Goal: Check status: Check status

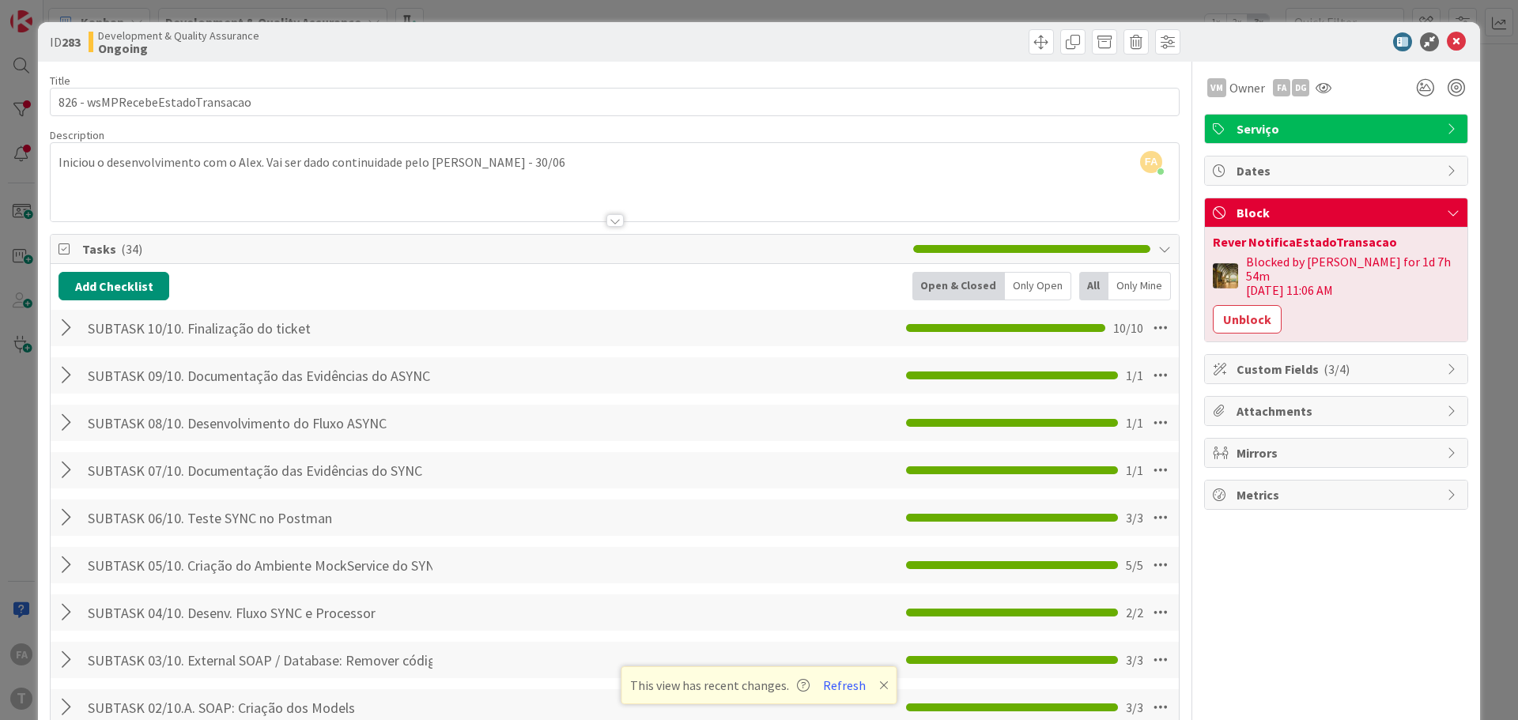
click at [1291, 241] on div "Rever NotificaEstadoTransacao" at bounding box center [1336, 242] width 247 height 13
copy div "NotificaEstadoTransacao"
click at [1276, 244] on div "Rever NotificaEstadoTransacao" at bounding box center [1336, 242] width 247 height 13
click at [1279, 244] on div "Rever NotificaEstadoTransacao" at bounding box center [1336, 242] width 247 height 13
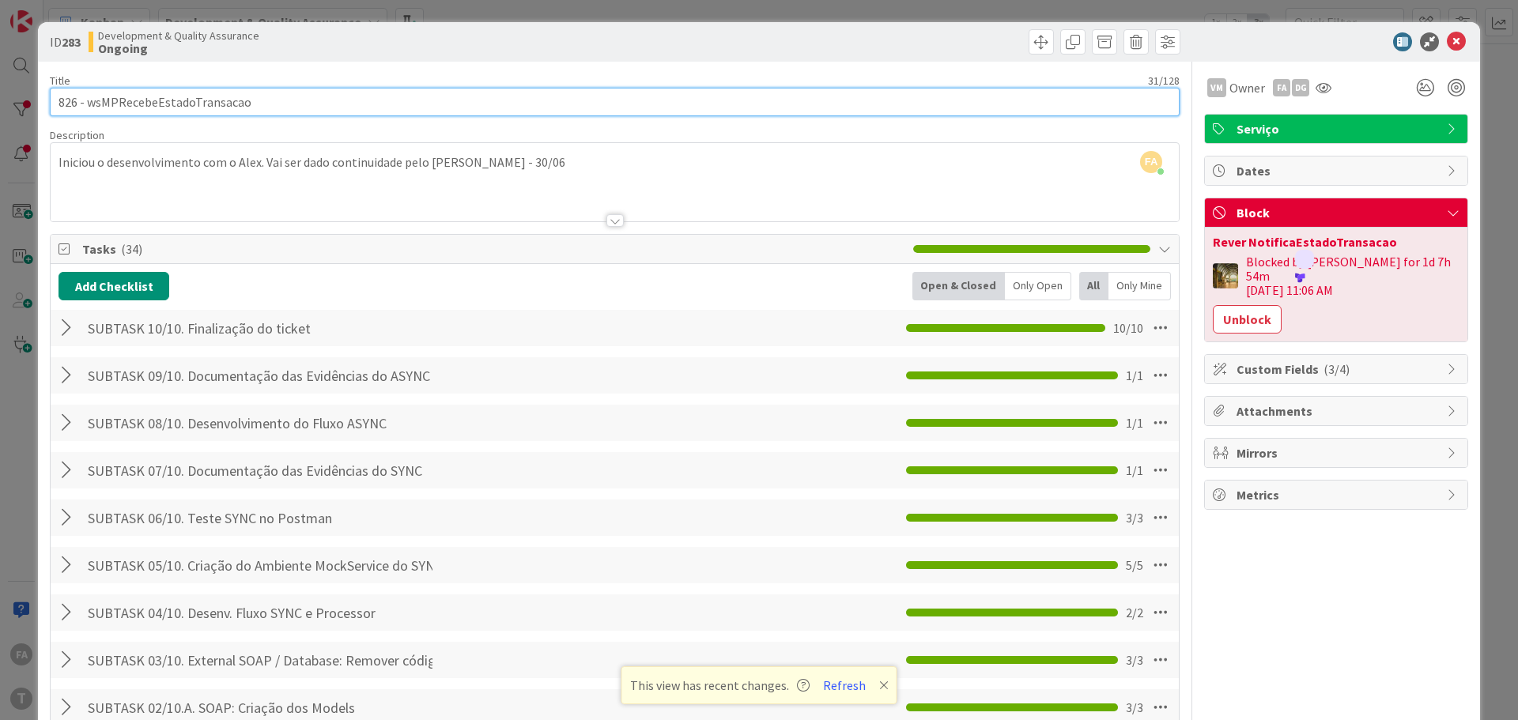
click at [255, 110] on input "826 - wsMPRecebeEstadoTransacao" at bounding box center [615, 102] width 1130 height 28
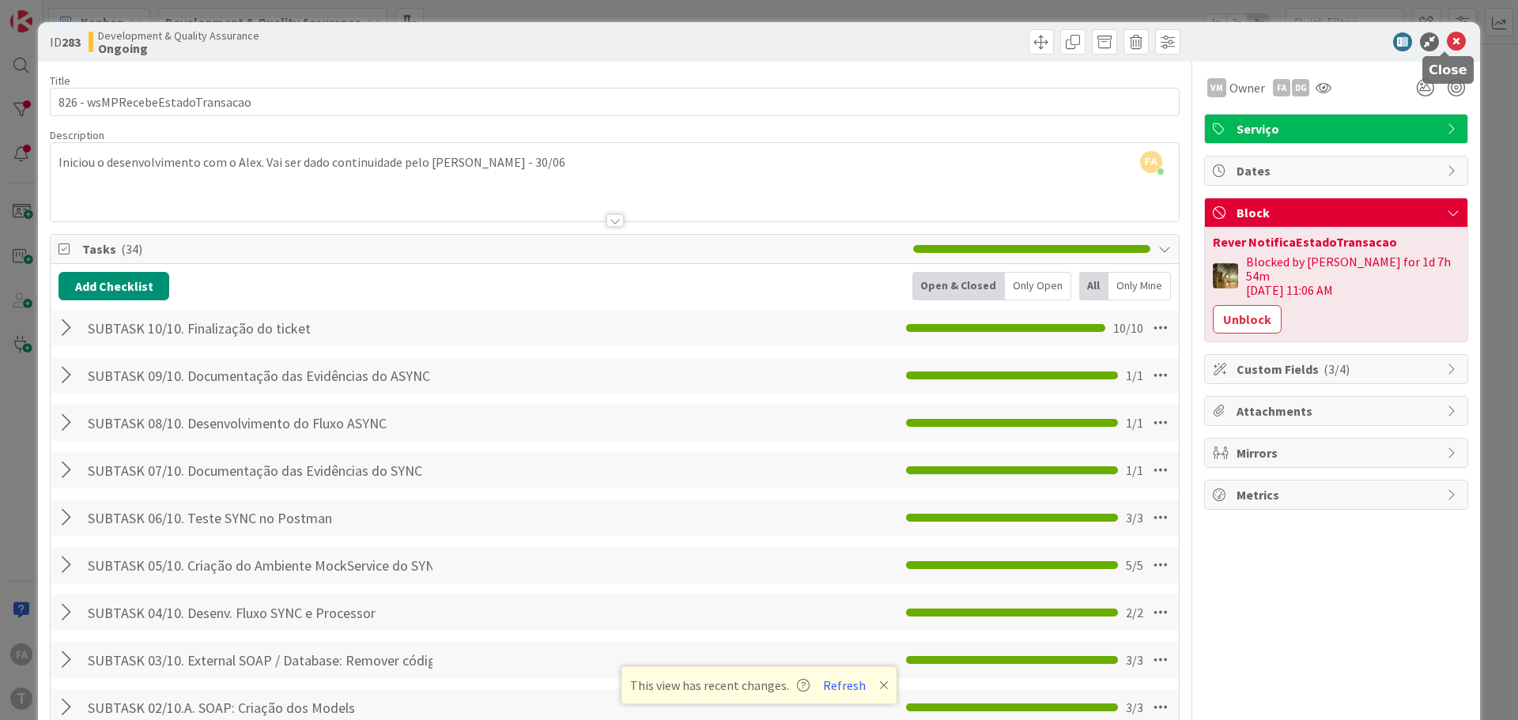
click at [1447, 44] on icon at bounding box center [1456, 41] width 19 height 19
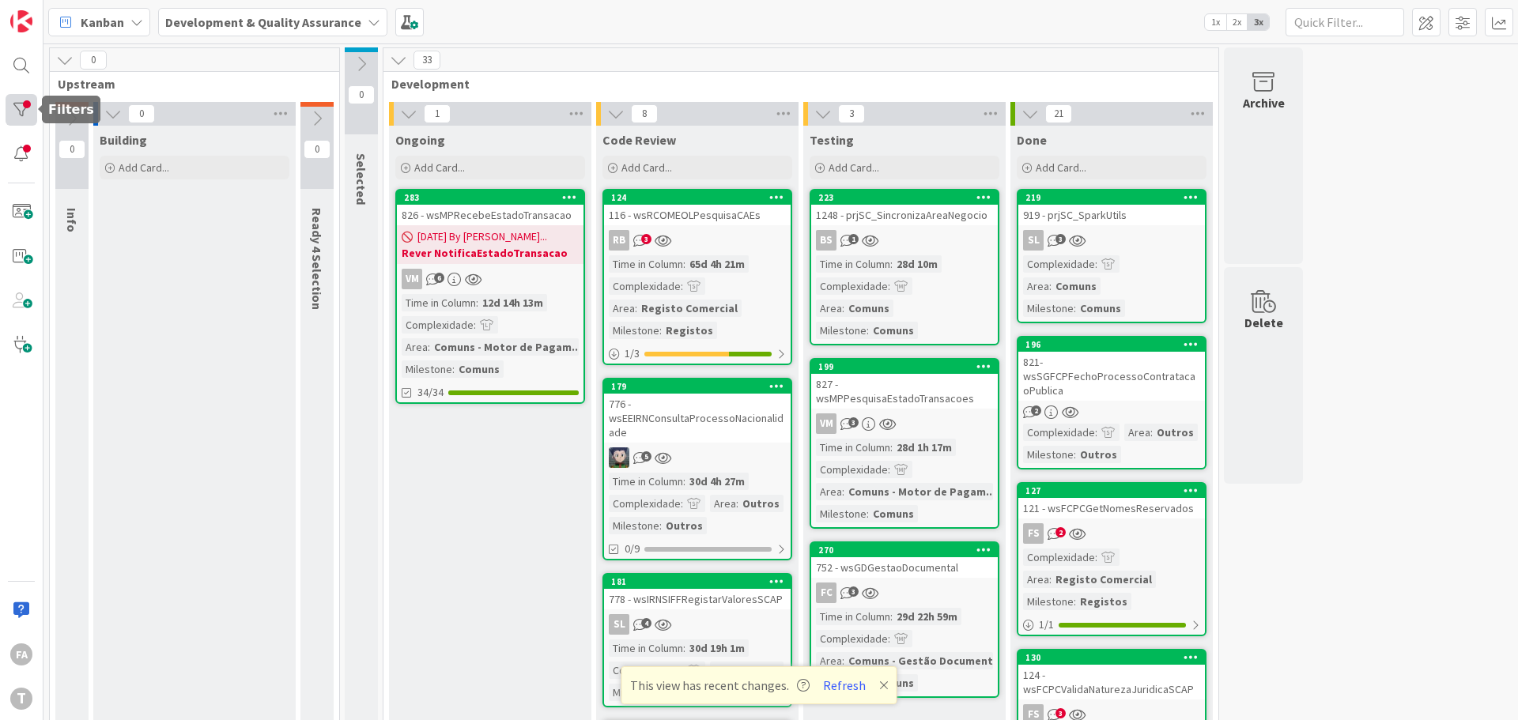
click at [7, 106] on div at bounding box center [22, 110] width 32 height 32
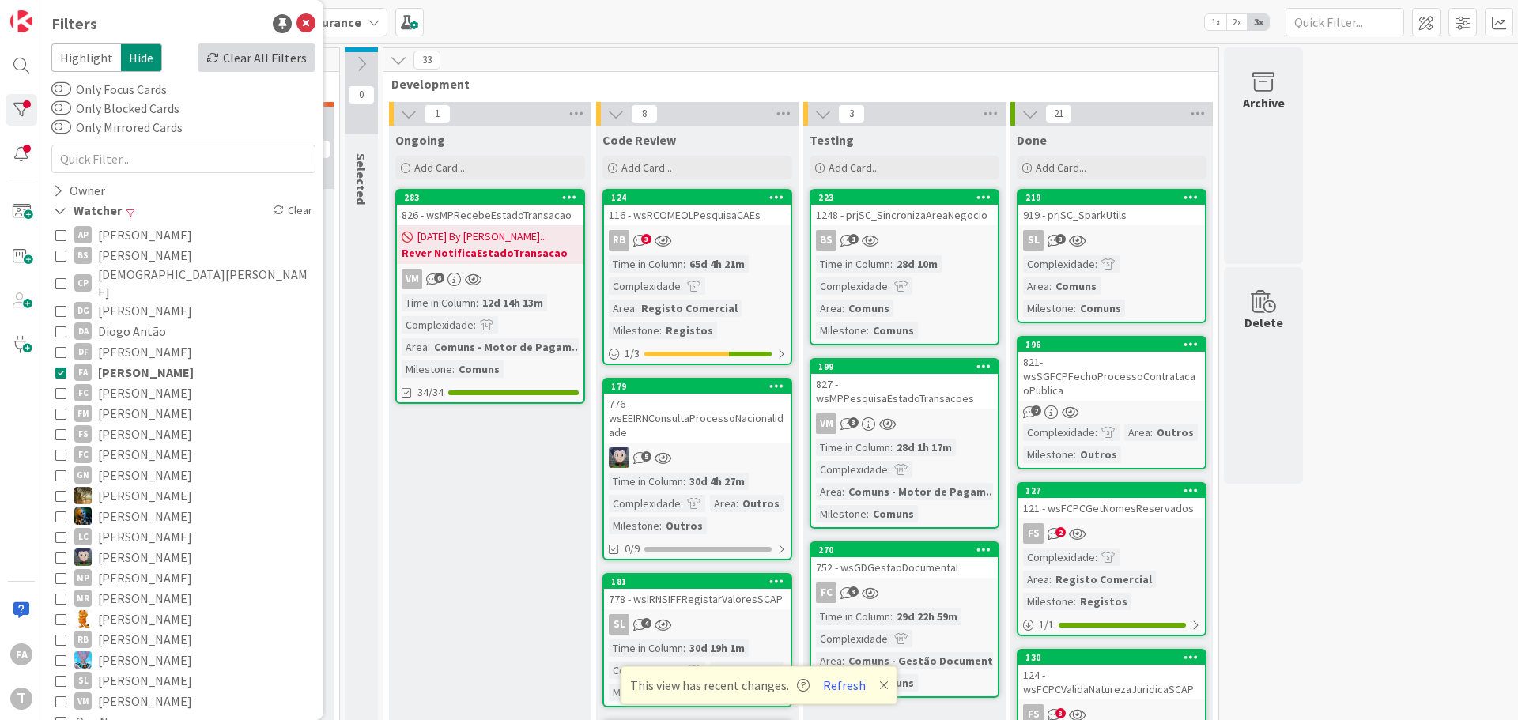
click at [247, 62] on div "Clear All Filters" at bounding box center [257, 57] width 118 height 28
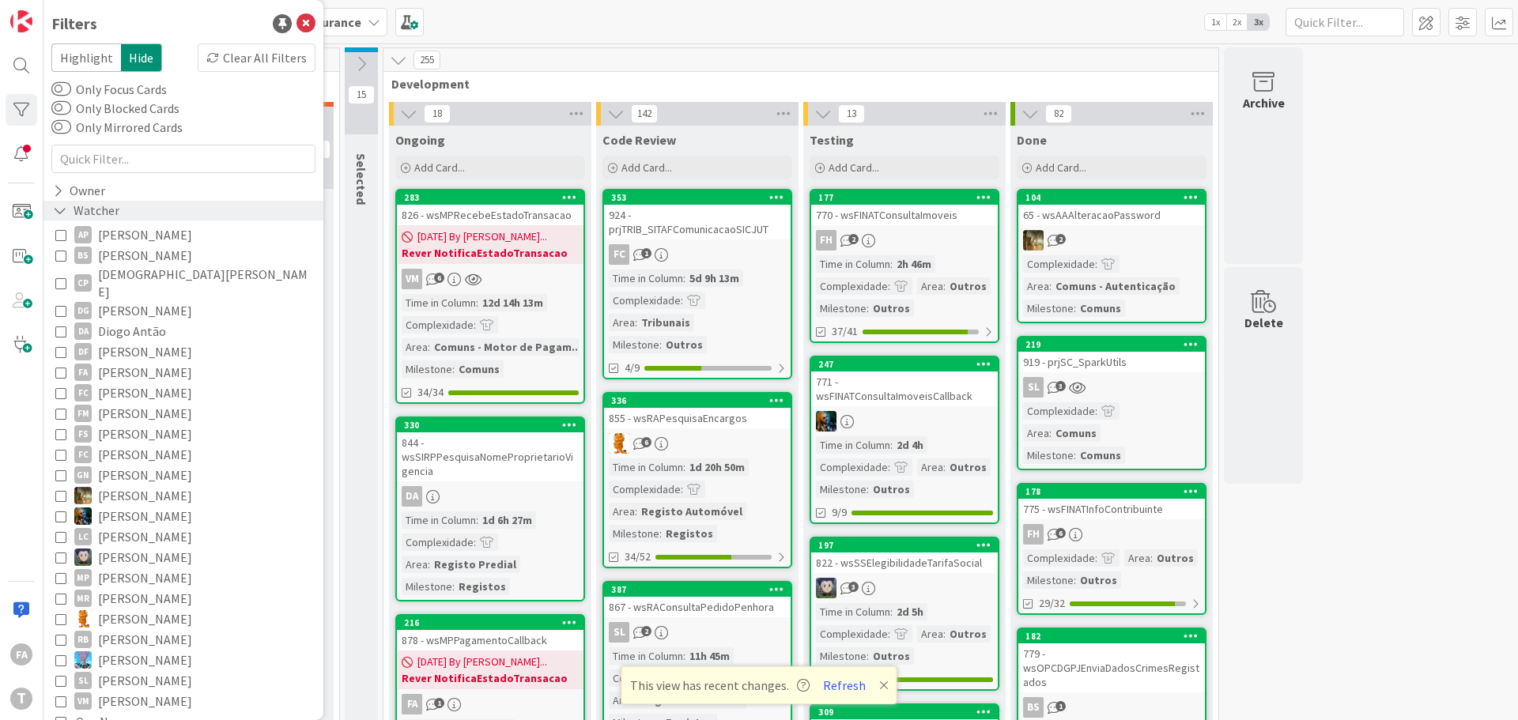
click at [87, 204] on div "Watcher" at bounding box center [86, 211] width 70 height 20
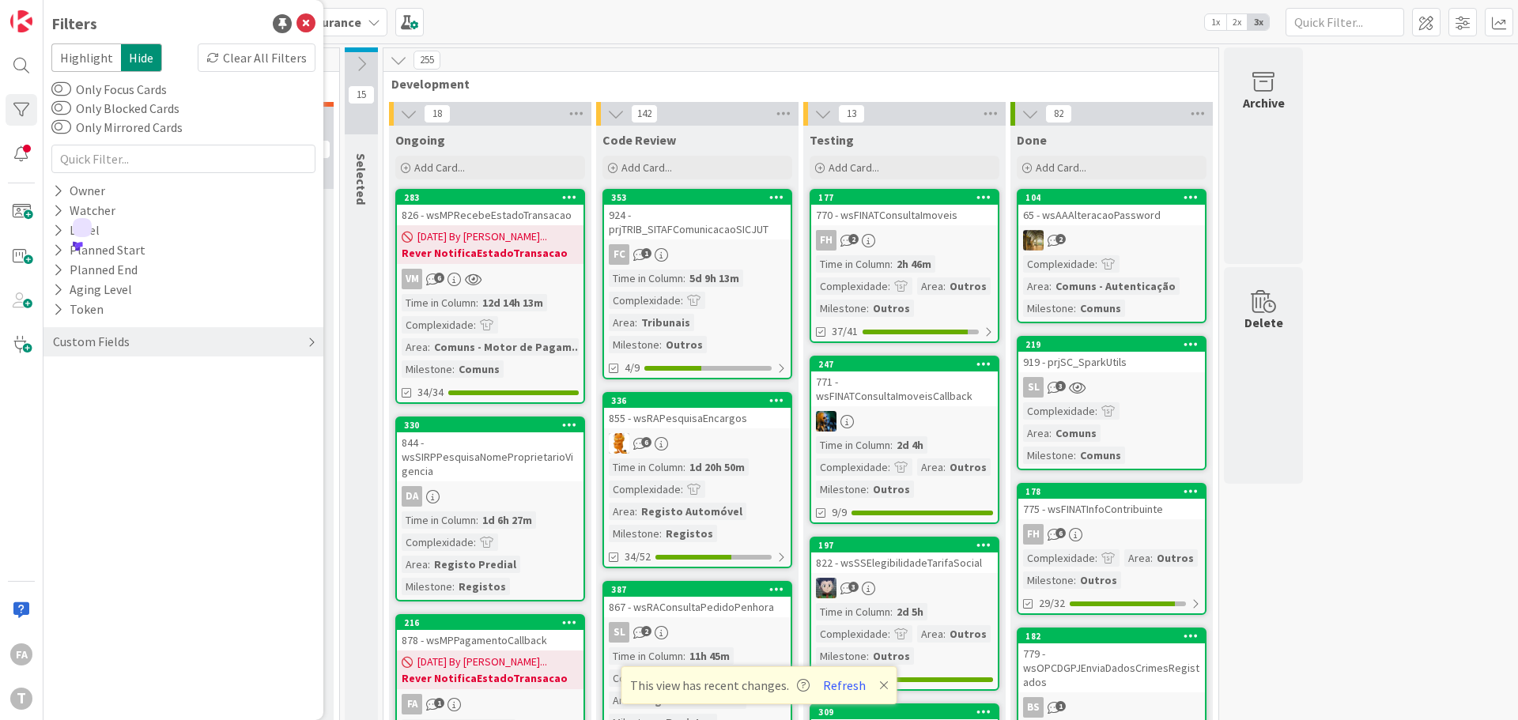
click at [143, 336] on div "Custom Fields" at bounding box center [183, 341] width 280 height 29
click at [96, 105] on label "Only Blocked Cards" at bounding box center [115, 108] width 128 height 19
click at [71, 105] on button "Only Blocked Cards" at bounding box center [61, 108] width 20 height 16
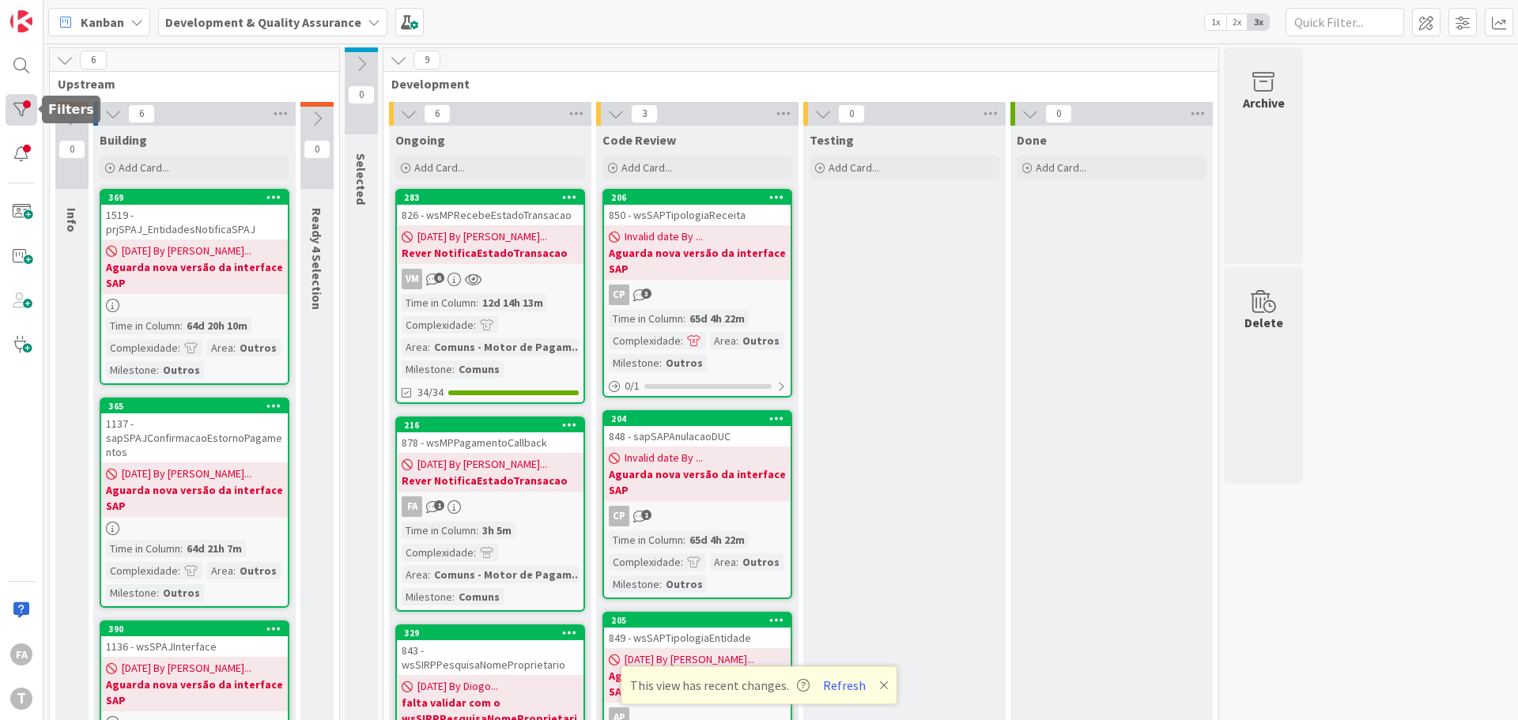
click at [21, 99] on div at bounding box center [22, 110] width 32 height 32
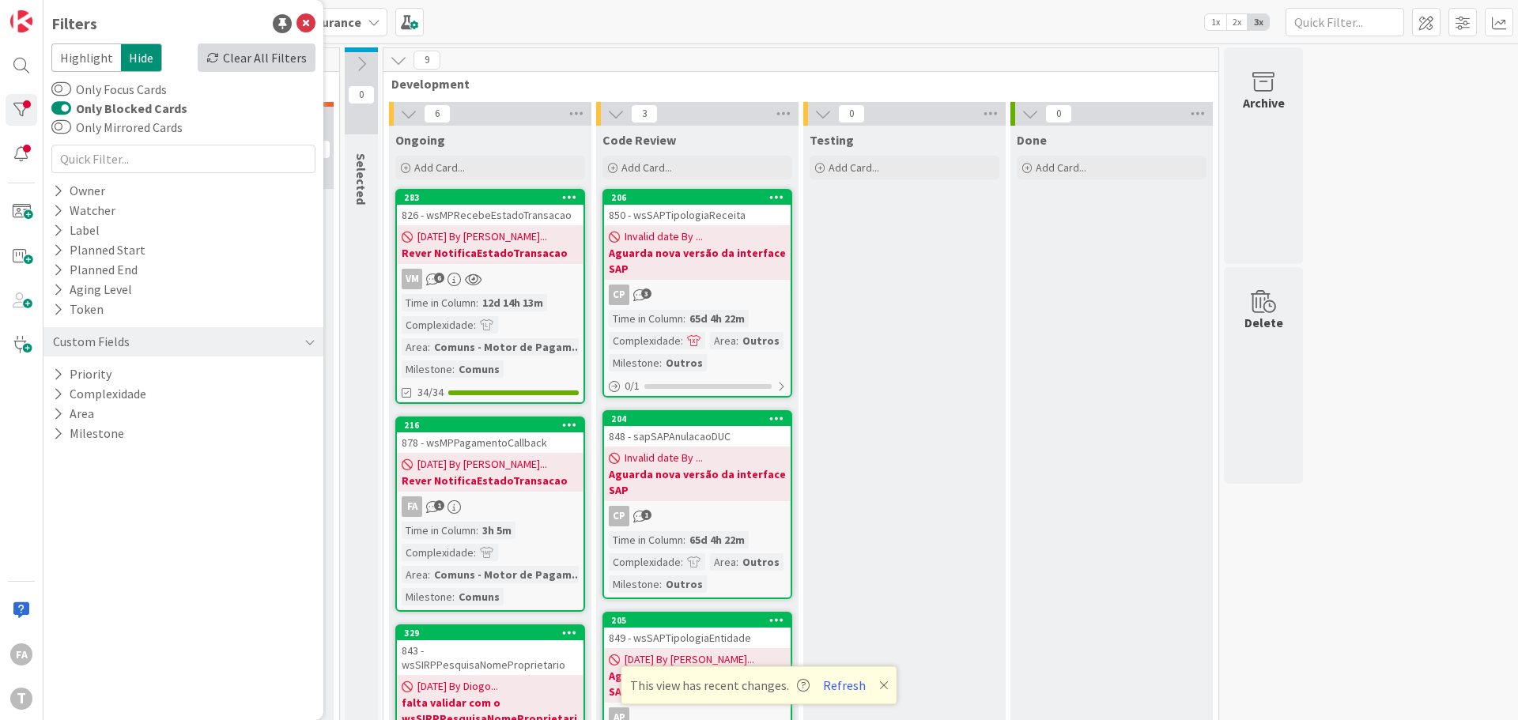
click at [271, 47] on div "Clear All Filters" at bounding box center [257, 57] width 118 height 28
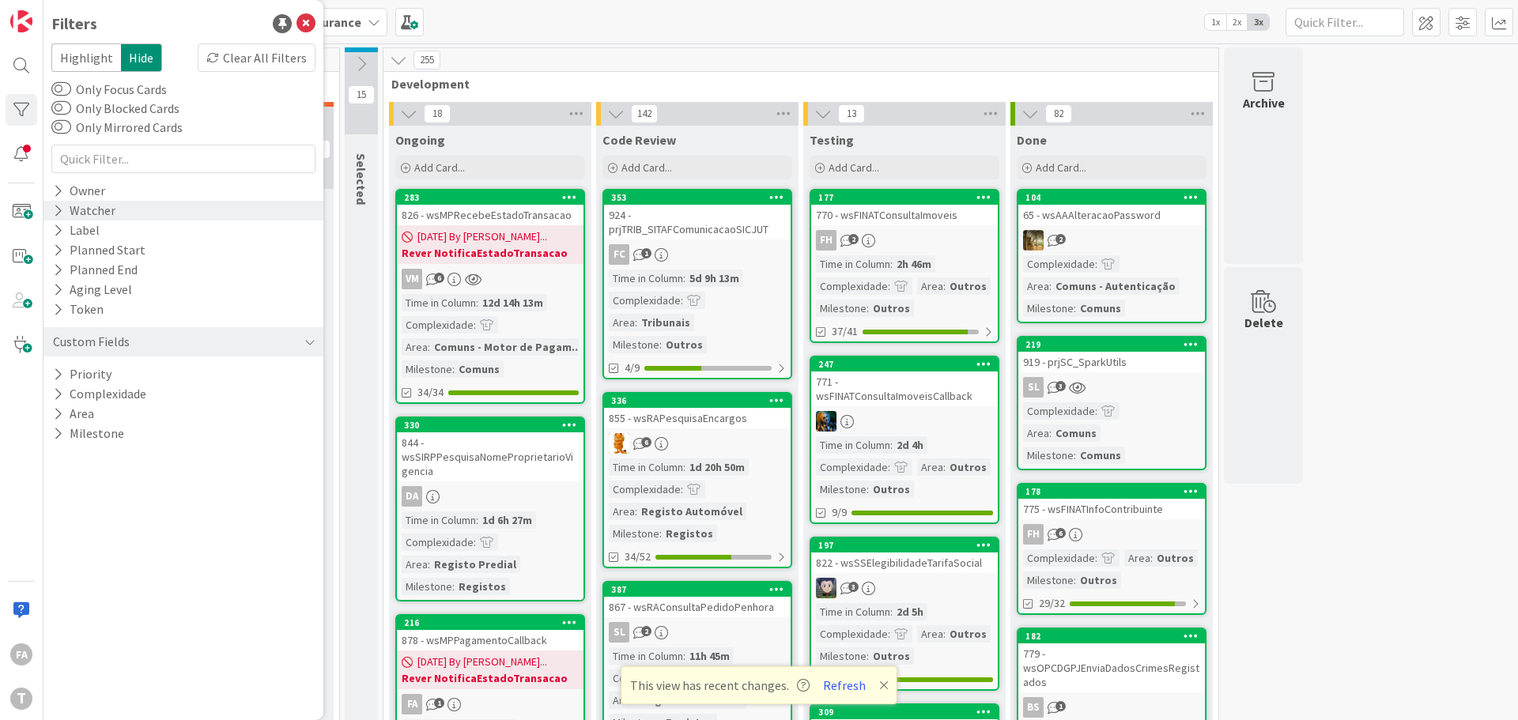
click at [96, 214] on div "Watcher" at bounding box center [84, 211] width 66 height 20
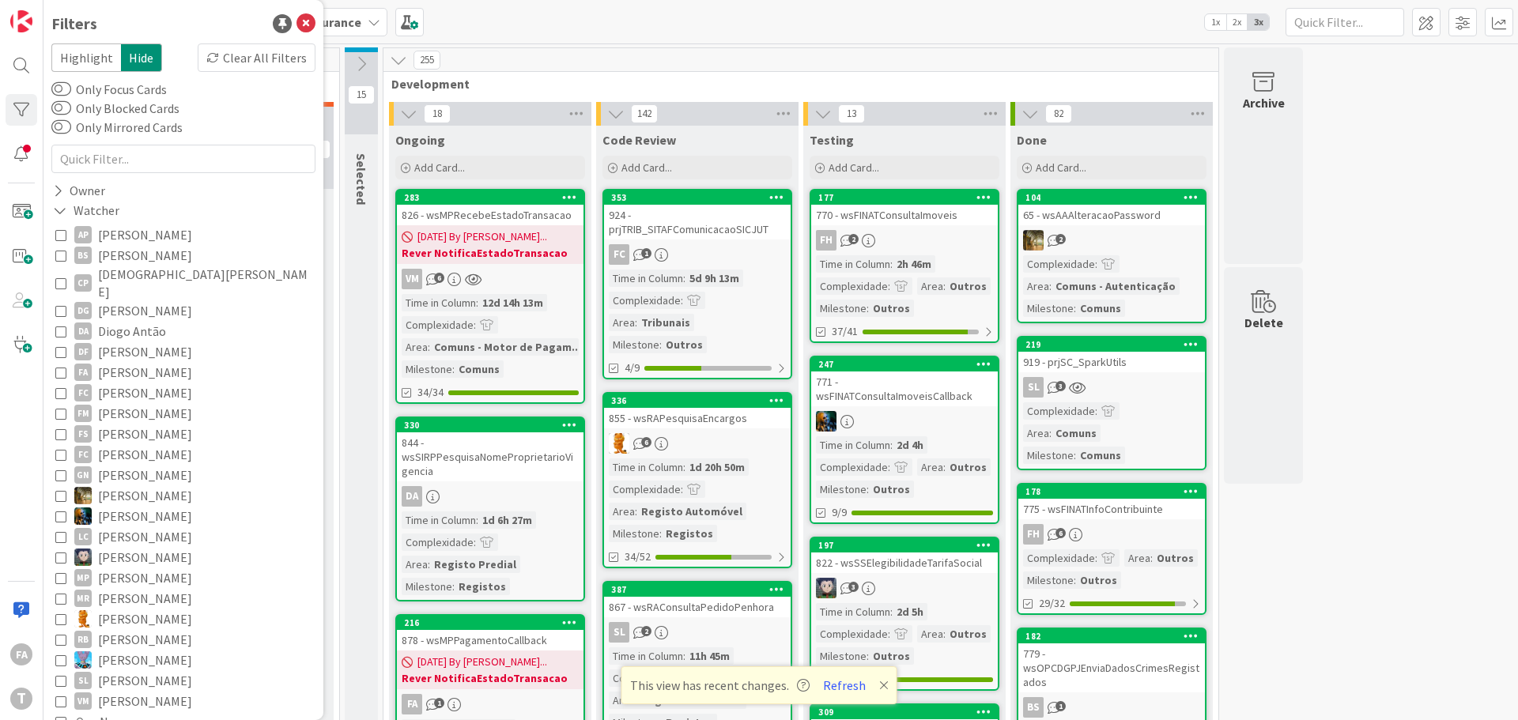
click at [136, 362] on span "[PERSON_NAME]" at bounding box center [145, 372] width 94 height 21
